Goal: Task Accomplishment & Management: Manage account settings

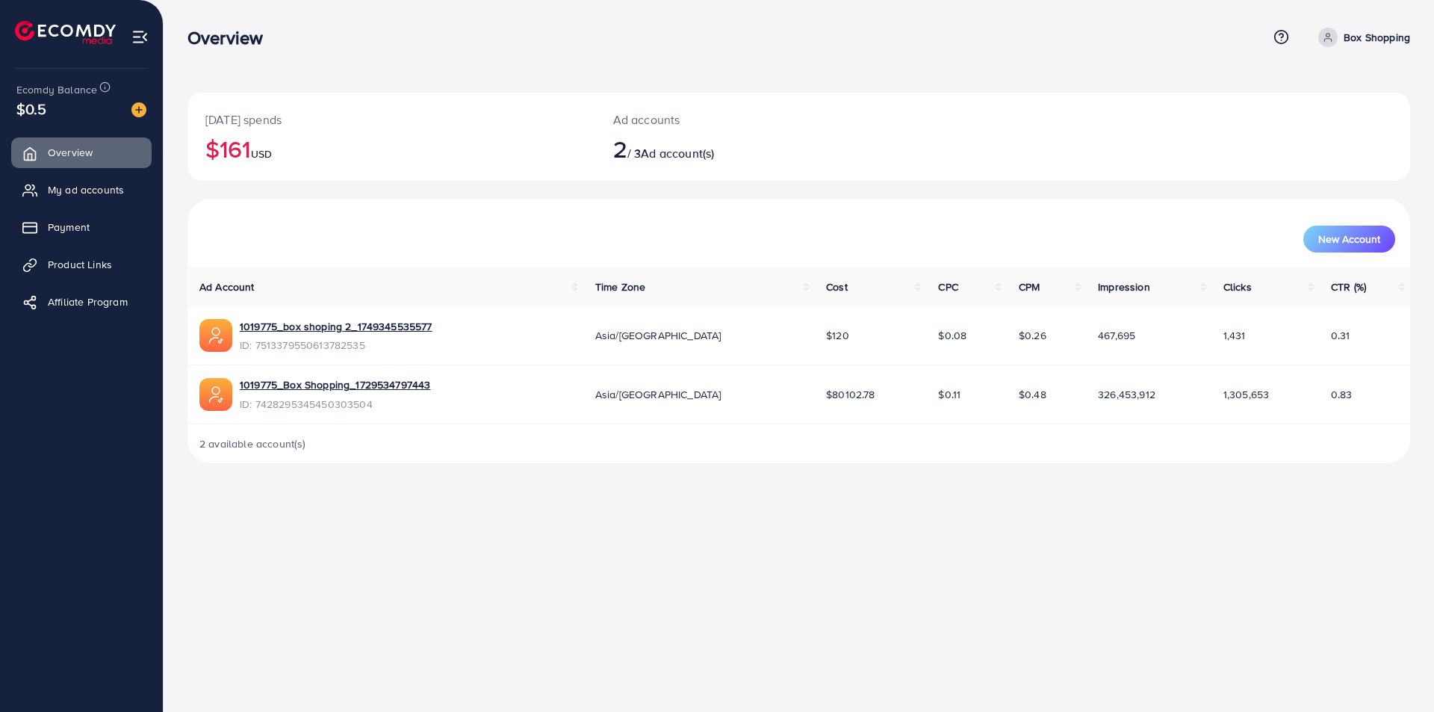
drag, startPoint x: 1393, startPoint y: 0, endPoint x: 912, endPoint y: 50, distance: 483.8
click at [912, 50] on div "Overview Help Center Contact Support Term and policy About Us Box Shopping Prof…" at bounding box center [799, 37] width 1223 height 40
click at [137, 34] on img at bounding box center [139, 36] width 17 height 17
click at [1337, 39] on span at bounding box center [1328, 37] width 19 height 19
click at [1314, 120] on span "Log out" at bounding box center [1321, 123] width 40 height 18
